Goal: Find specific page/section: Find specific page/section

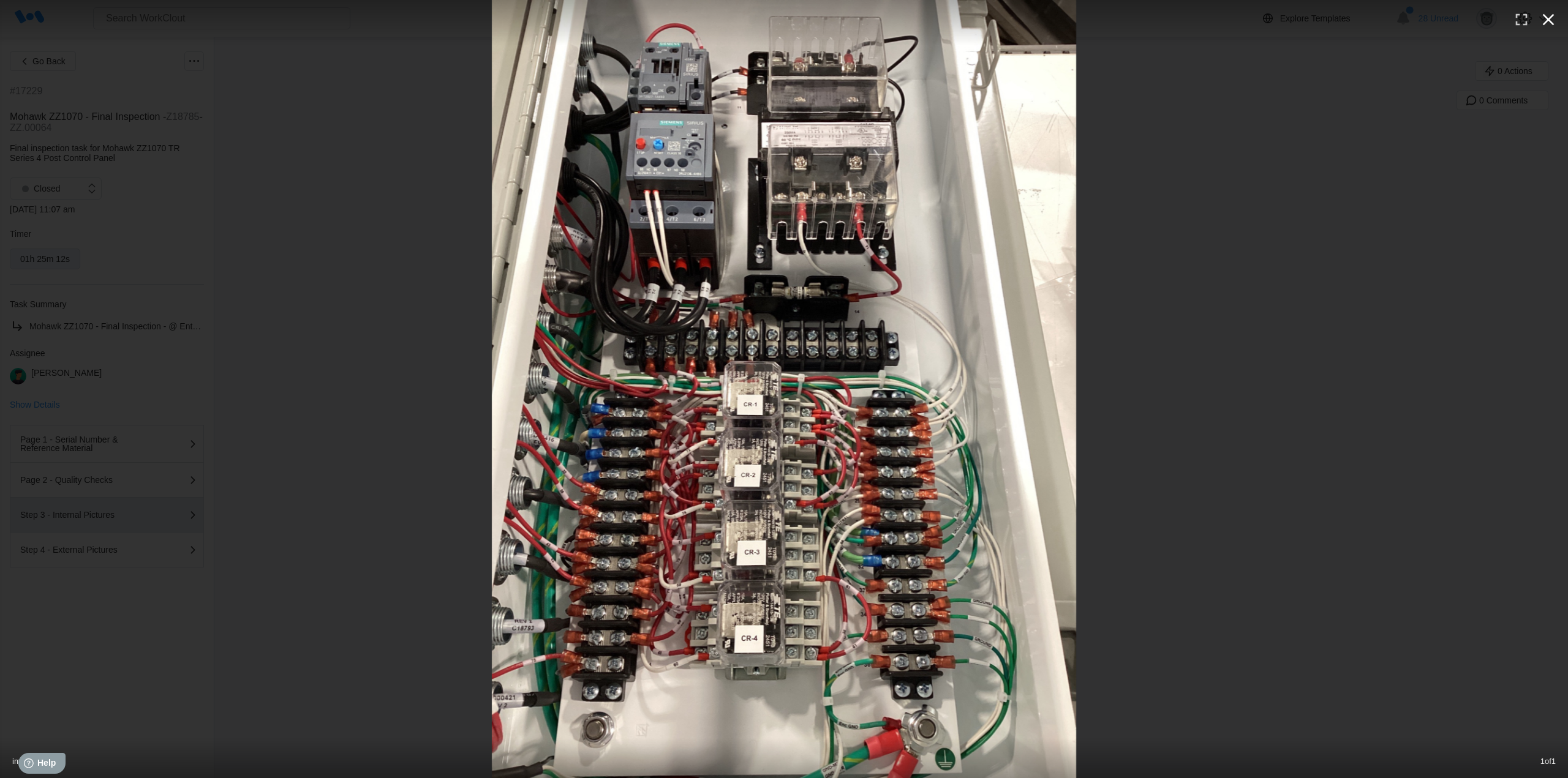
click at [1549, 20] on icon "button" at bounding box center [1548, 20] width 20 height 20
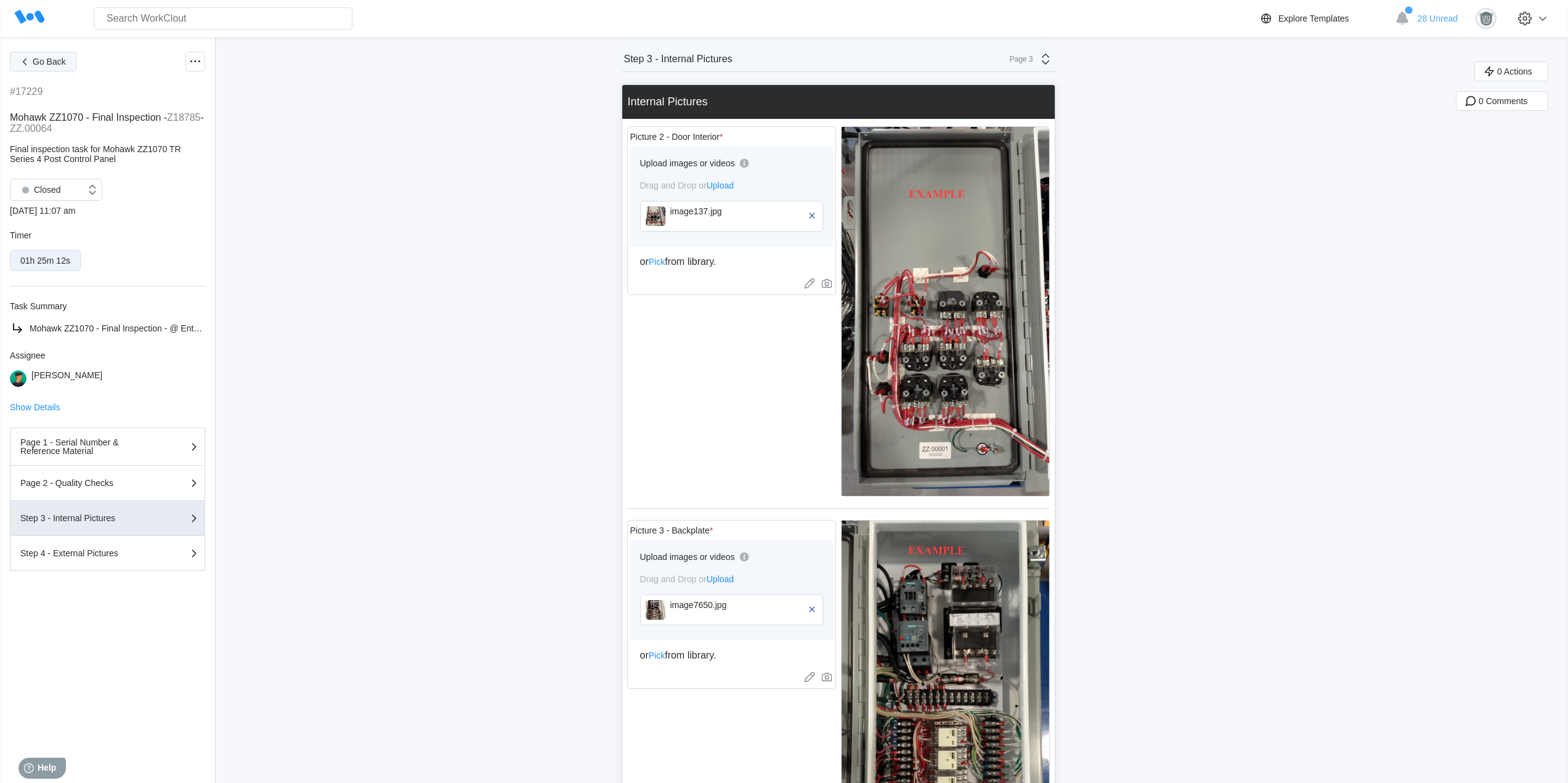
click at [71, 60] on button "Go Back" at bounding box center [44, 61] width 67 height 20
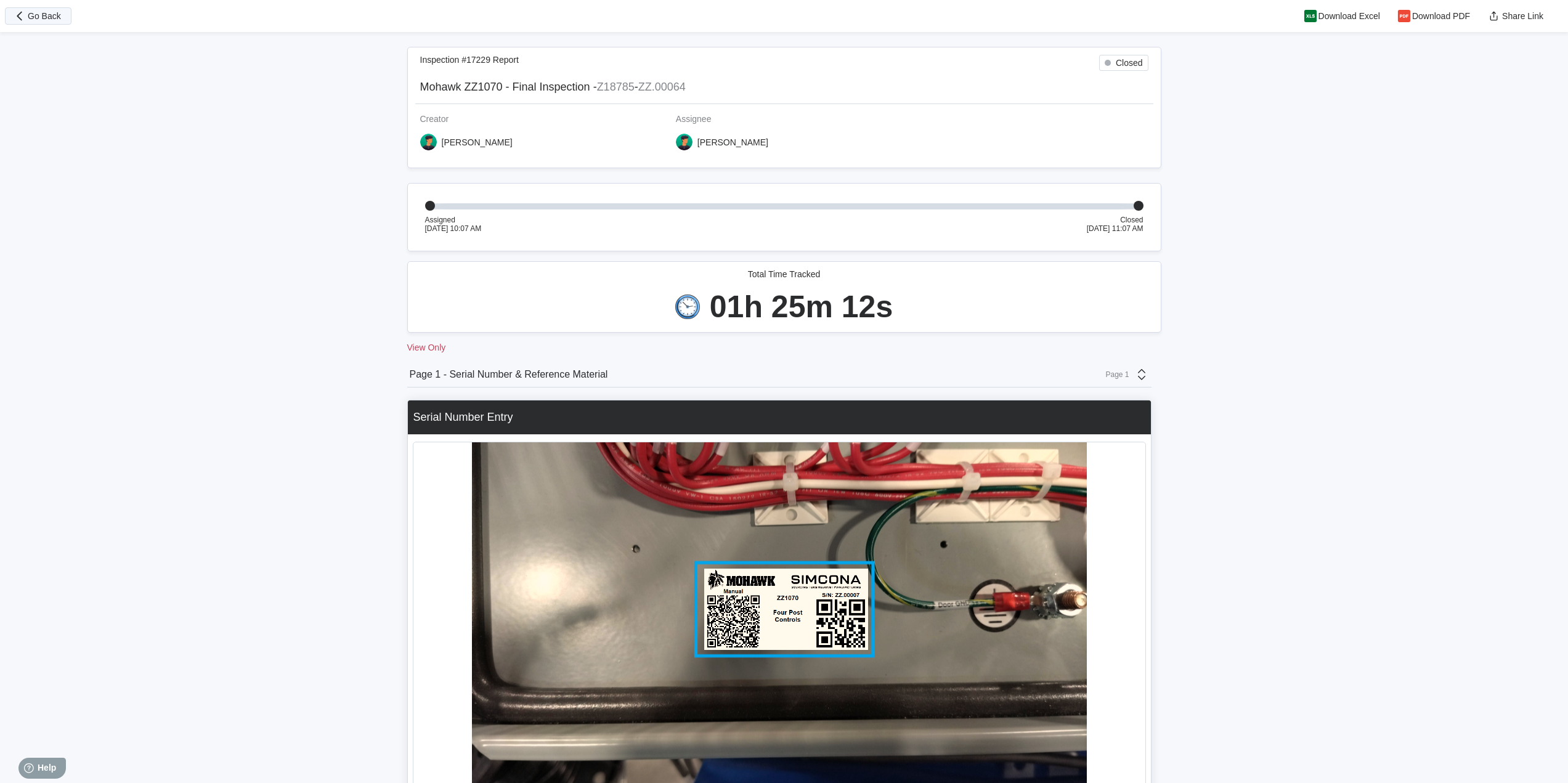
click at [47, 19] on span "Go Back" at bounding box center [44, 16] width 33 height 9
